Goal: Task Accomplishment & Management: Use online tool/utility

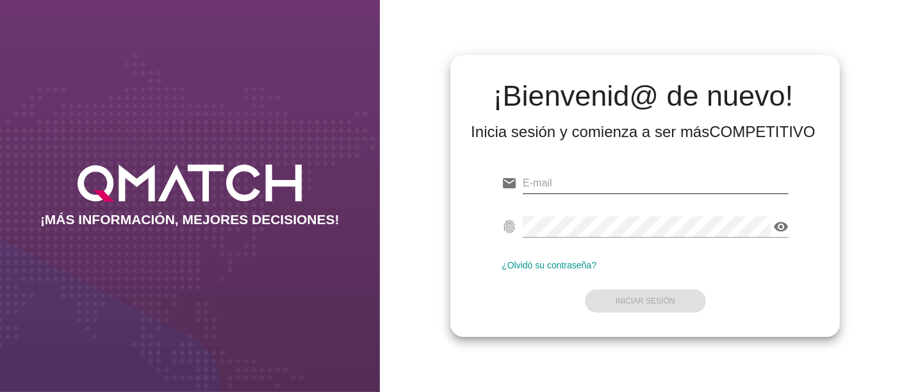
type input "[PERSON_NAME][EMAIL_ADDRESS][PERSON_NAME][DOMAIN_NAME]"
click at [711, 182] on input "[PERSON_NAME][EMAIL_ADDRESS][PERSON_NAME][DOMAIN_NAME]" at bounding box center [656, 183] width 266 height 21
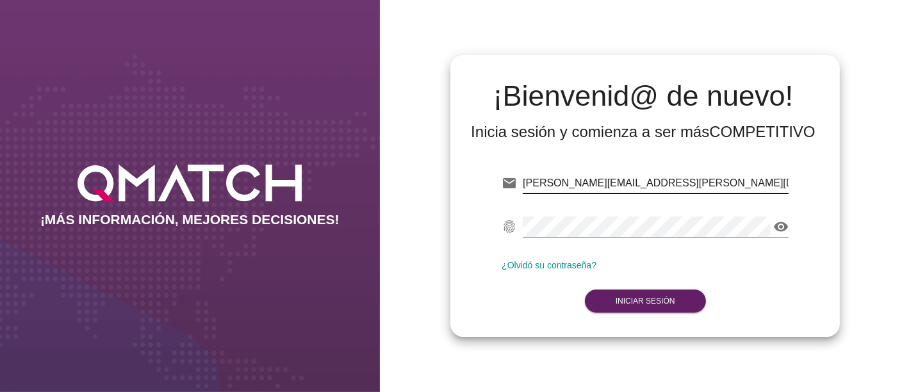
drag, startPoint x: 536, startPoint y: 306, endPoint x: 540, endPoint y: 312, distance: 6.9
click at [536, 312] on form "email [PERSON_NAME][EMAIL_ADDRESS][PERSON_NAME][DOMAIN_NAME] fingerprint visibi…" at bounding box center [645, 240] width 287 height 151
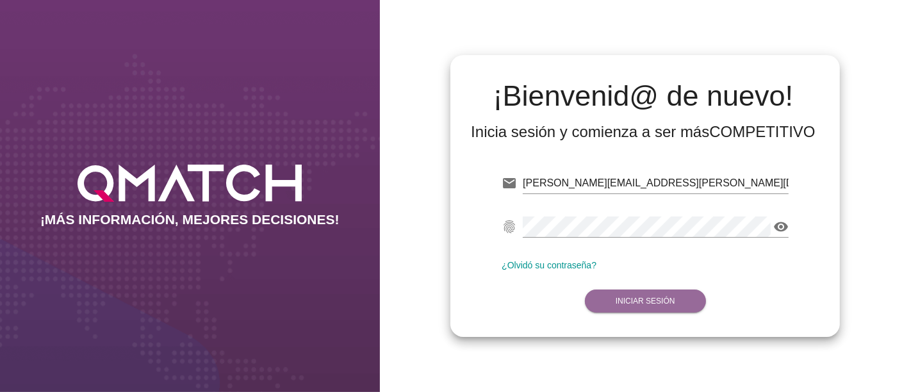
click at [633, 310] on button "Iniciar Sesión" at bounding box center [645, 301] width 121 height 23
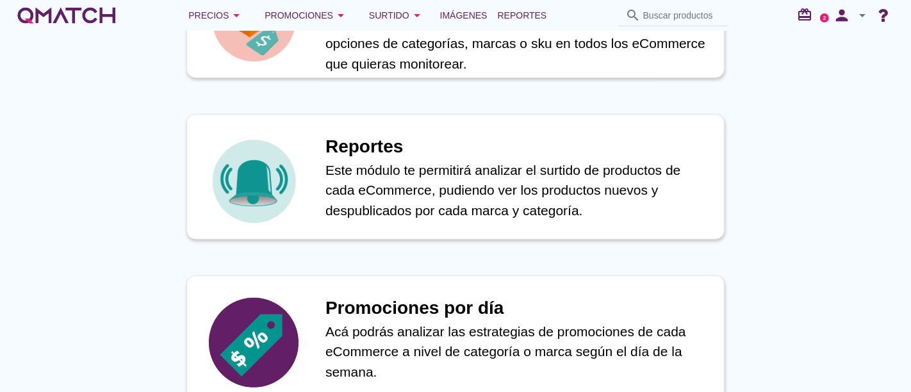
scroll to position [712, 0]
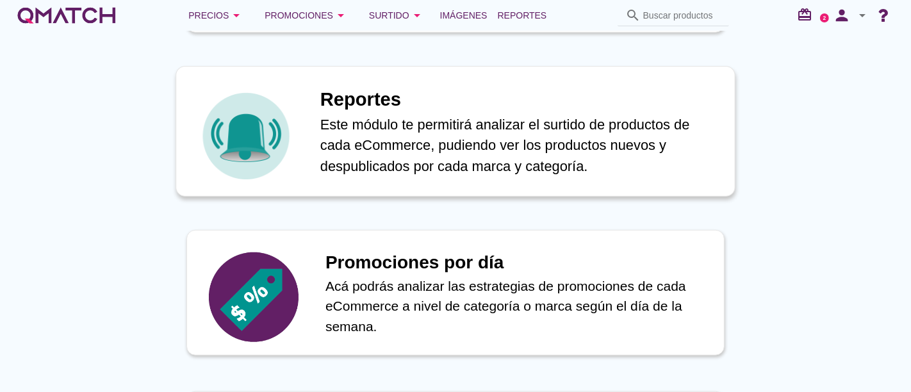
click at [315, 158] on div "Reportes Este módulo te permitirá analizar el surtido de productos de cada eCom…" at bounding box center [456, 131] width 560 height 131
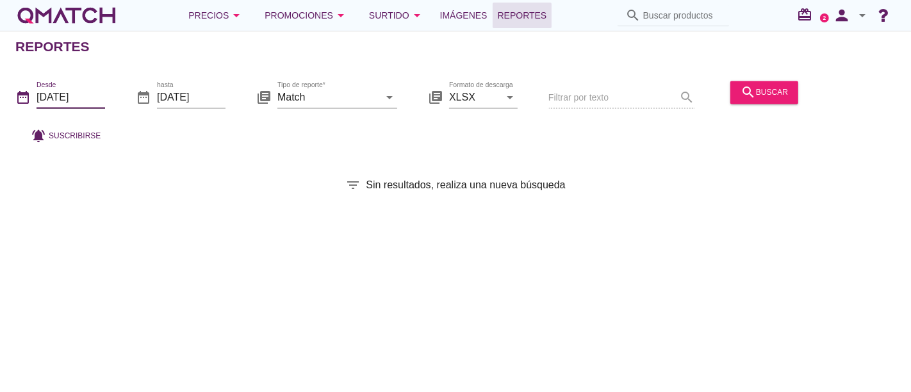
click at [76, 96] on input "[DATE]" at bounding box center [71, 97] width 69 height 21
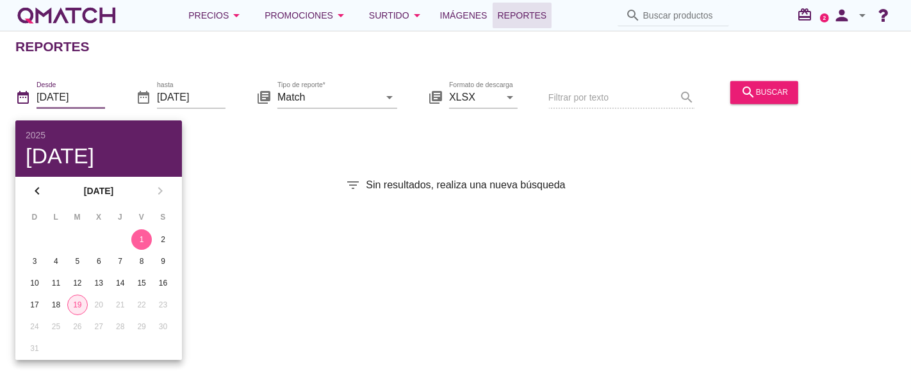
click at [81, 304] on div "19" at bounding box center [77, 305] width 19 height 12
type input "[DATE]"
click at [363, 92] on input "Match" at bounding box center [329, 97] width 102 height 21
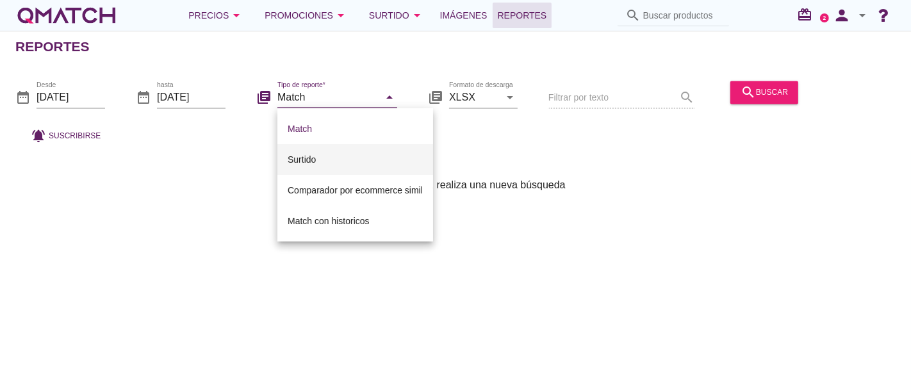
click at [332, 153] on div "Surtido" at bounding box center [355, 159] width 135 height 15
type input "Surtido"
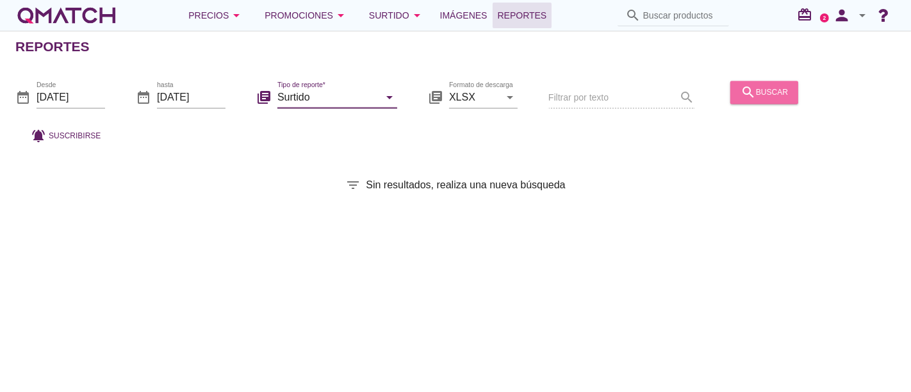
click at [741, 87] on icon "search" at bounding box center [748, 92] width 15 height 15
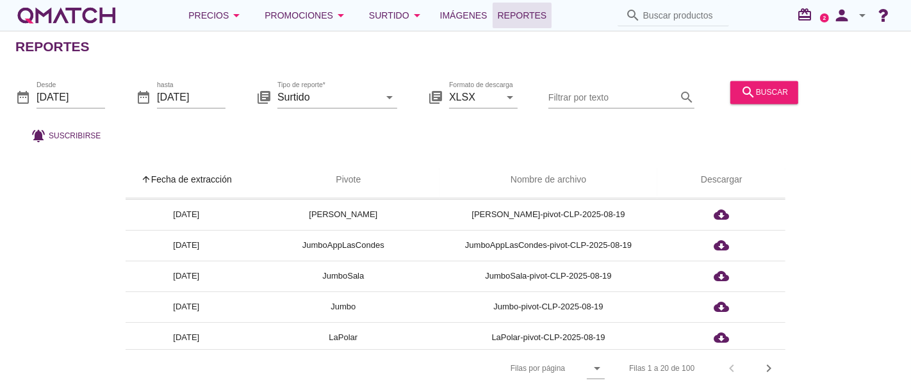
scroll to position [285, 0]
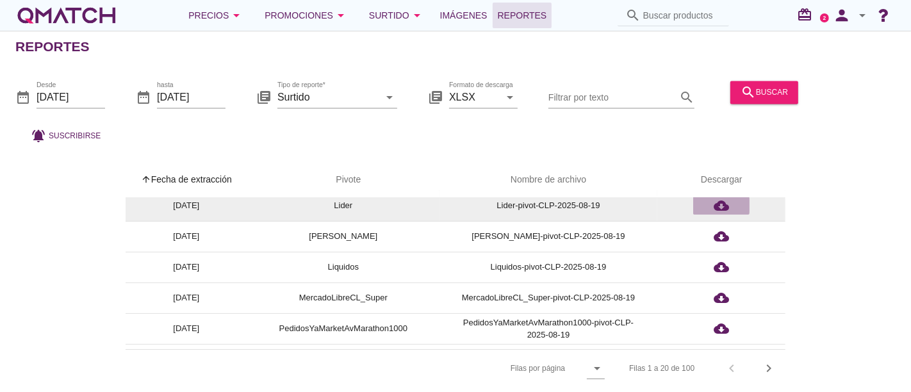
click at [729, 207] on icon "cloud_download" at bounding box center [721, 205] width 15 height 15
